Goal: Navigation & Orientation: Find specific page/section

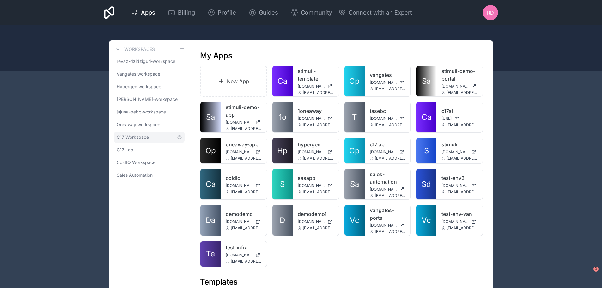
click at [142, 134] on link "C17 Workspace" at bounding box center [149, 137] width 71 height 11
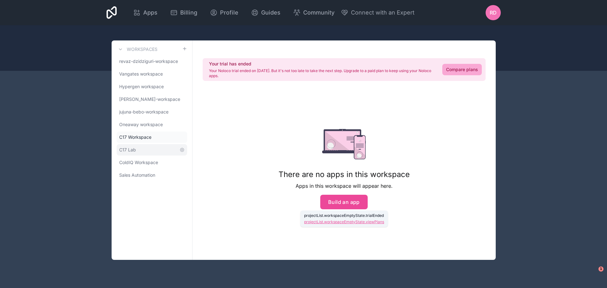
click at [141, 145] on link "C17 Lab" at bounding box center [152, 149] width 71 height 11
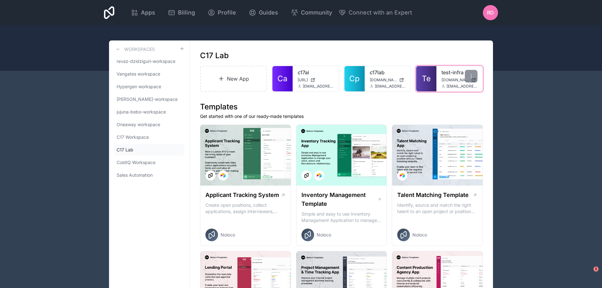
click at [443, 77] on div "test-infra [DOMAIN_NAME] [EMAIL_ADDRESS][DOMAIN_NAME]" at bounding box center [460, 78] width 46 height 25
click at [430, 73] on link "Te" at bounding box center [427, 78] width 20 height 25
